Goal: Task Accomplishment & Management: Manage account settings

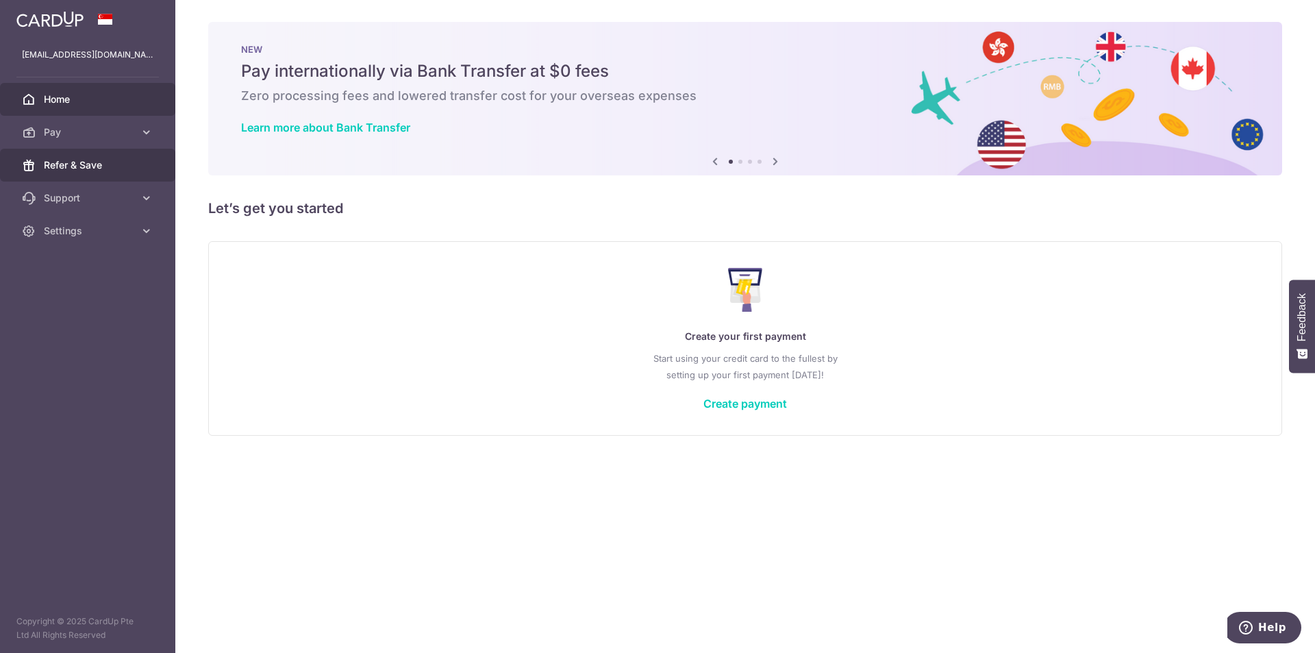
click at [68, 173] on link "Refer & Save" at bounding box center [87, 165] width 175 height 33
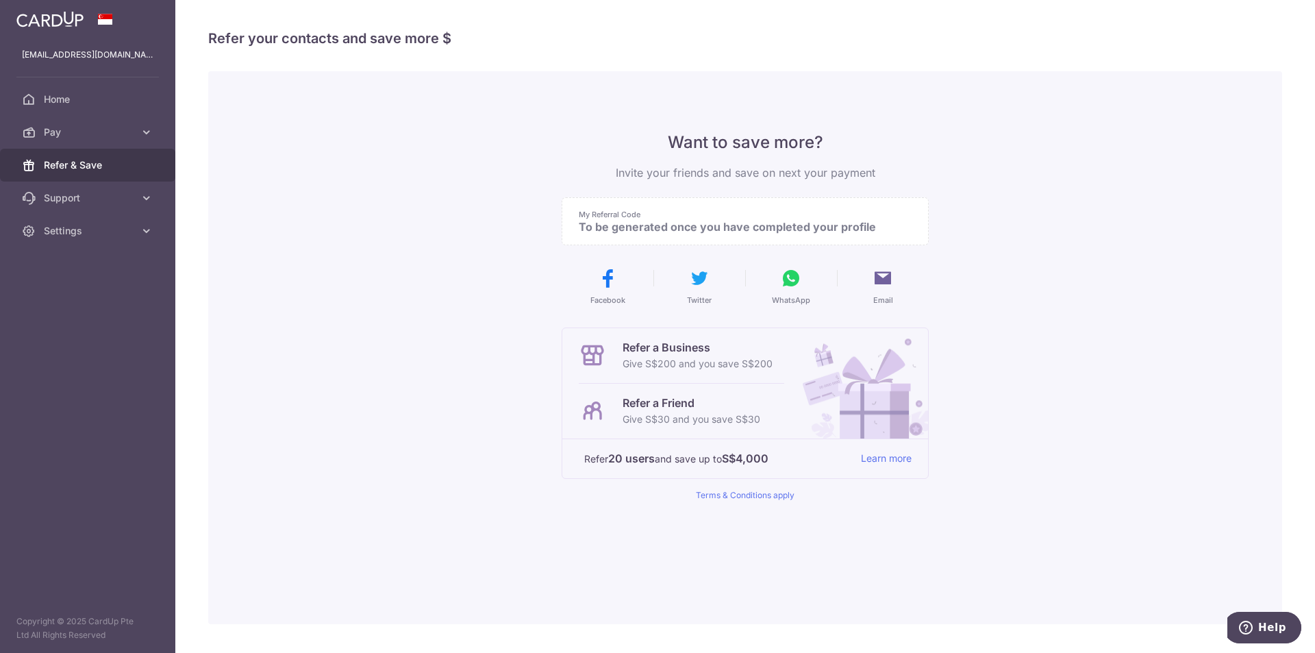
click at [636, 229] on p "To be generated once you have completed your profile" at bounding box center [740, 227] width 322 height 14
click at [568, 78] on div "Want to save more? Invite your friends and save on next your payment My Referra…" at bounding box center [745, 347] width 367 height 553
click at [133, 230] on span "Settings" at bounding box center [89, 231] width 90 height 14
click at [75, 293] on span "Logout" at bounding box center [89, 297] width 90 height 14
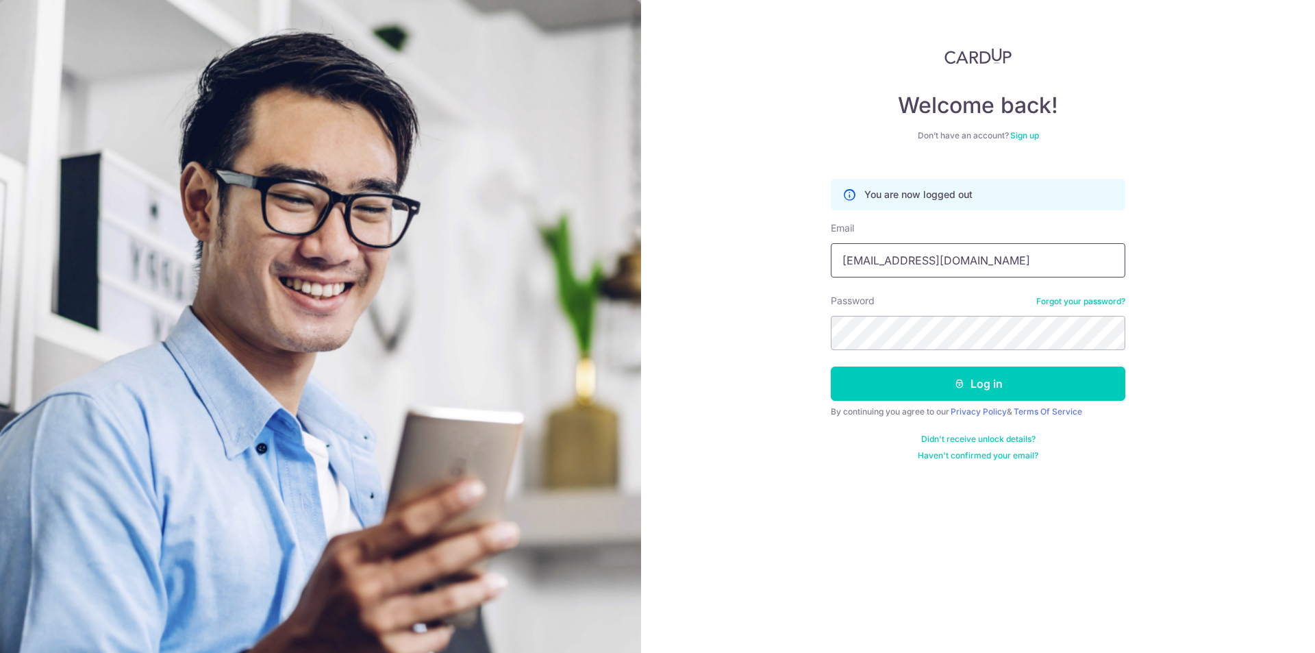
type input "fanfookhong@gmail.com"
click at [948, 386] on button "Log in" at bounding box center [978, 384] width 295 height 34
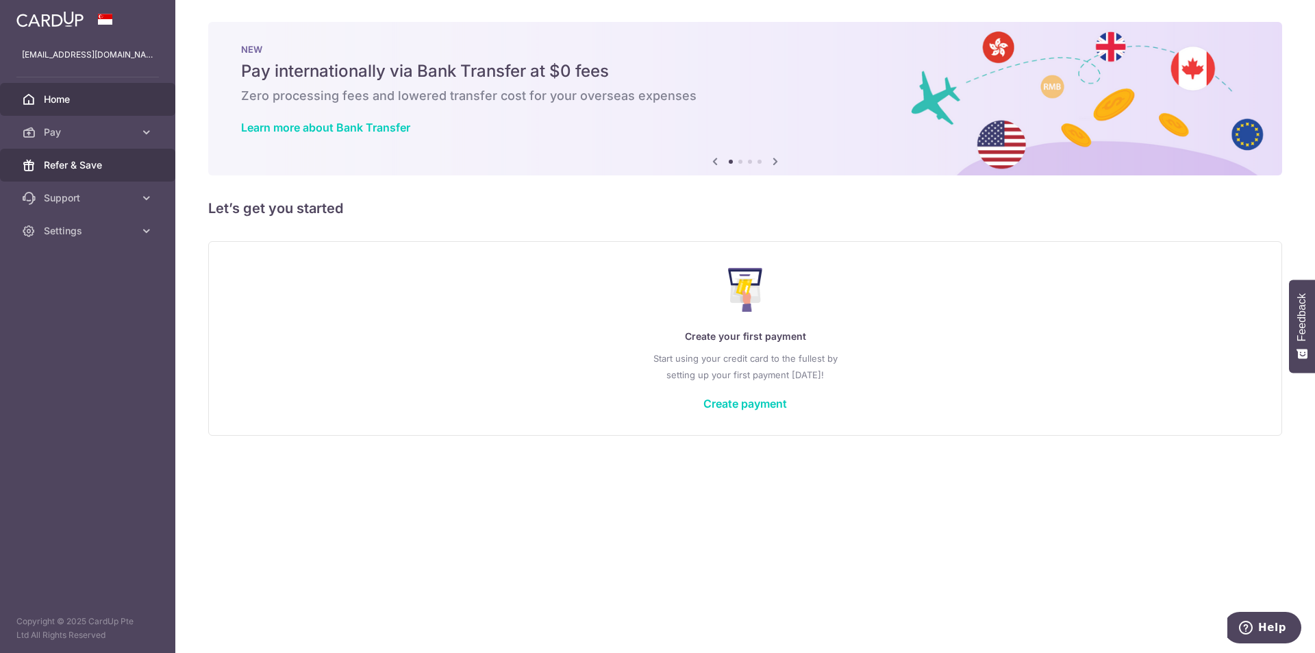
click at [59, 166] on span "Refer & Save" at bounding box center [89, 165] width 90 height 14
